Goal: Transaction & Acquisition: Purchase product/service

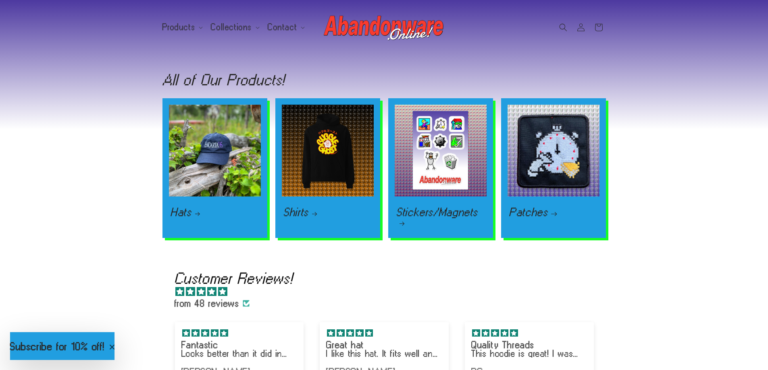
scroll to position [766, 0]
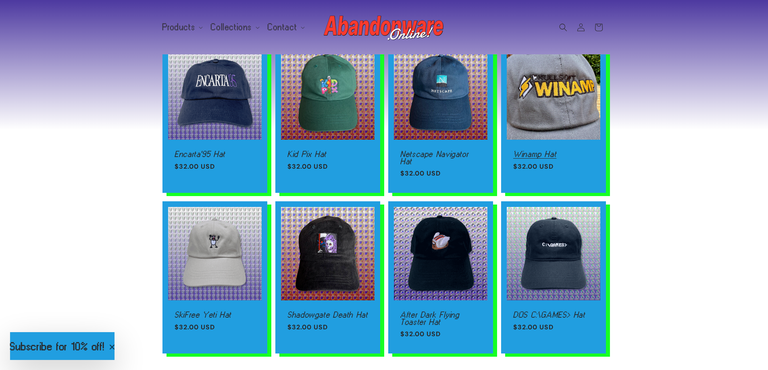
click at [552, 151] on link "Winamp Hat" at bounding box center [553, 154] width 81 height 7
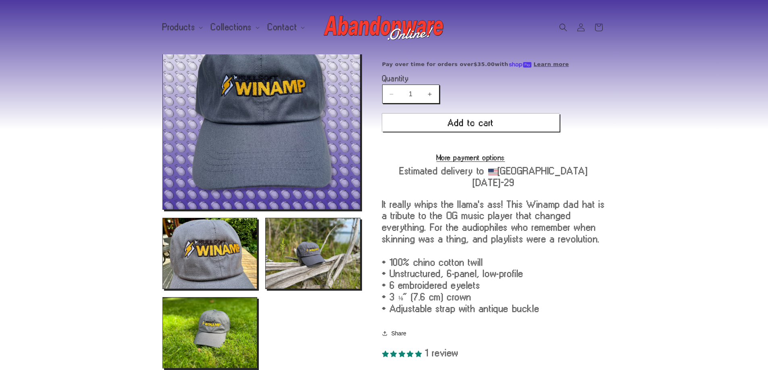
scroll to position [81, 0]
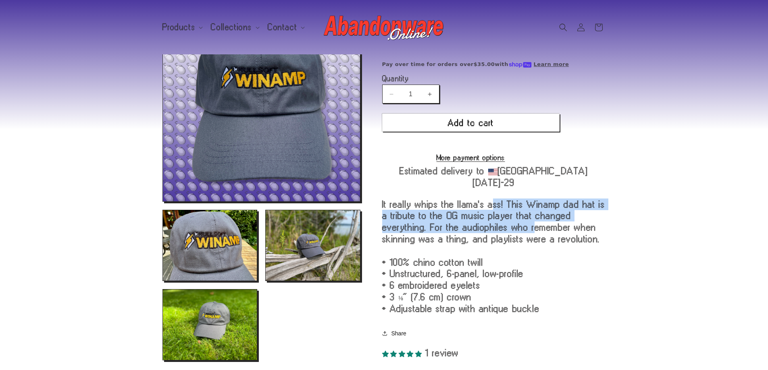
drag, startPoint x: 414, startPoint y: 200, endPoint x: 470, endPoint y: 223, distance: 61.2
click at [463, 222] on div "It really whips the llama's ass! This Winamp dad hat is a tribute to the OG mus…" at bounding box center [494, 256] width 224 height 116
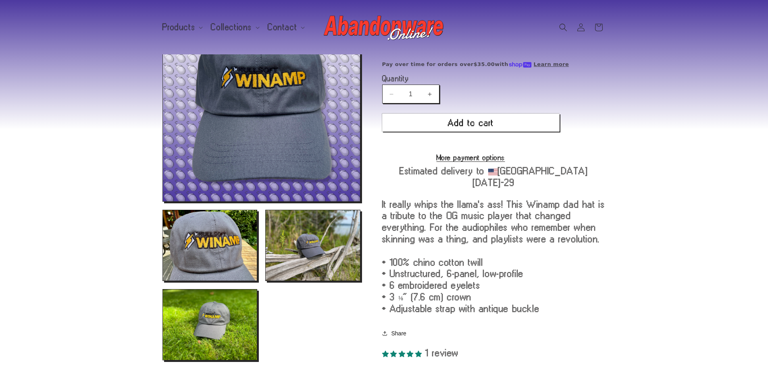
click at [470, 223] on div "It really whips the llama's ass! This Winamp dad hat is a tribute to the OG mus…" at bounding box center [494, 256] width 224 height 116
drag, startPoint x: 437, startPoint y: 219, endPoint x: 570, endPoint y: 231, distance: 133.6
click at [570, 231] on div "It really whips the llama's ass! This Winamp dad hat is a tribute to the OG mus…" at bounding box center [494, 256] width 224 height 116
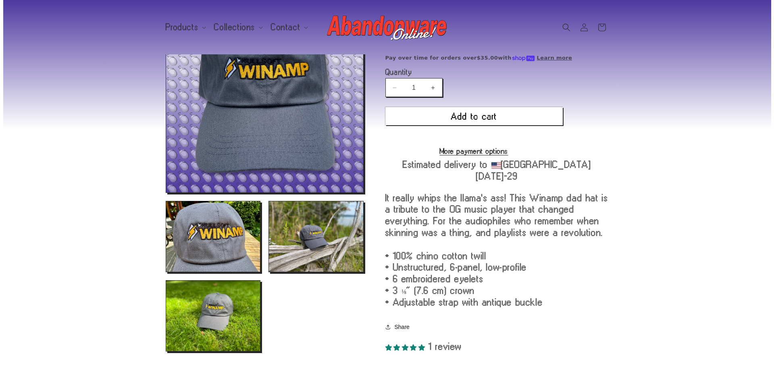
scroll to position [0, 0]
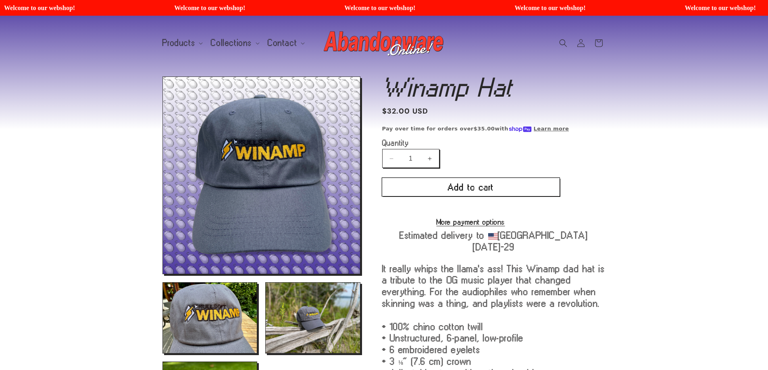
click at [453, 182] on button "Add to cart" at bounding box center [470, 187] width 177 height 18
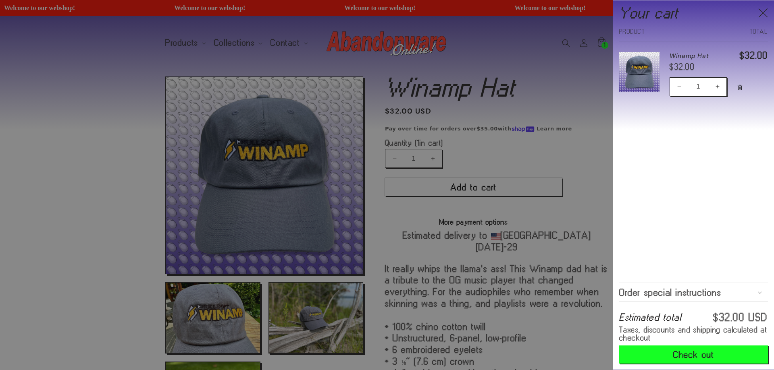
click at [681, 333] on small "Taxes, discounts and shipping calculated at checkout" at bounding box center [693, 334] width 149 height 16
click at [681, 357] on button "Check out" at bounding box center [693, 355] width 149 height 18
